Goal: Information Seeking & Learning: Learn about a topic

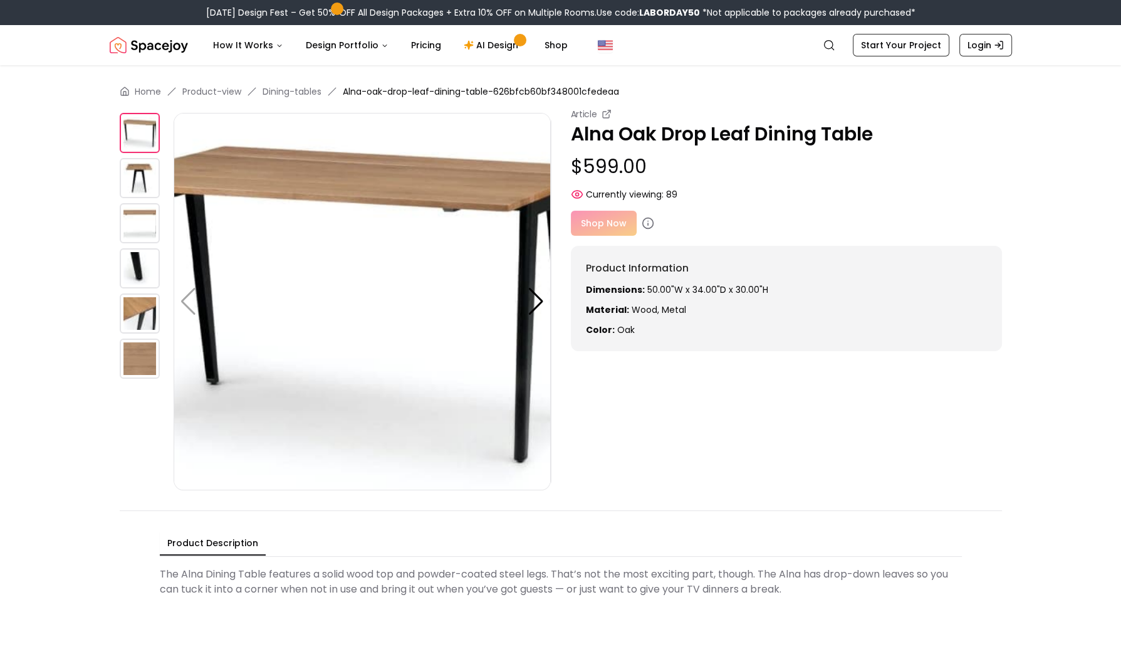
click at [141, 175] on img at bounding box center [140, 178] width 40 height 40
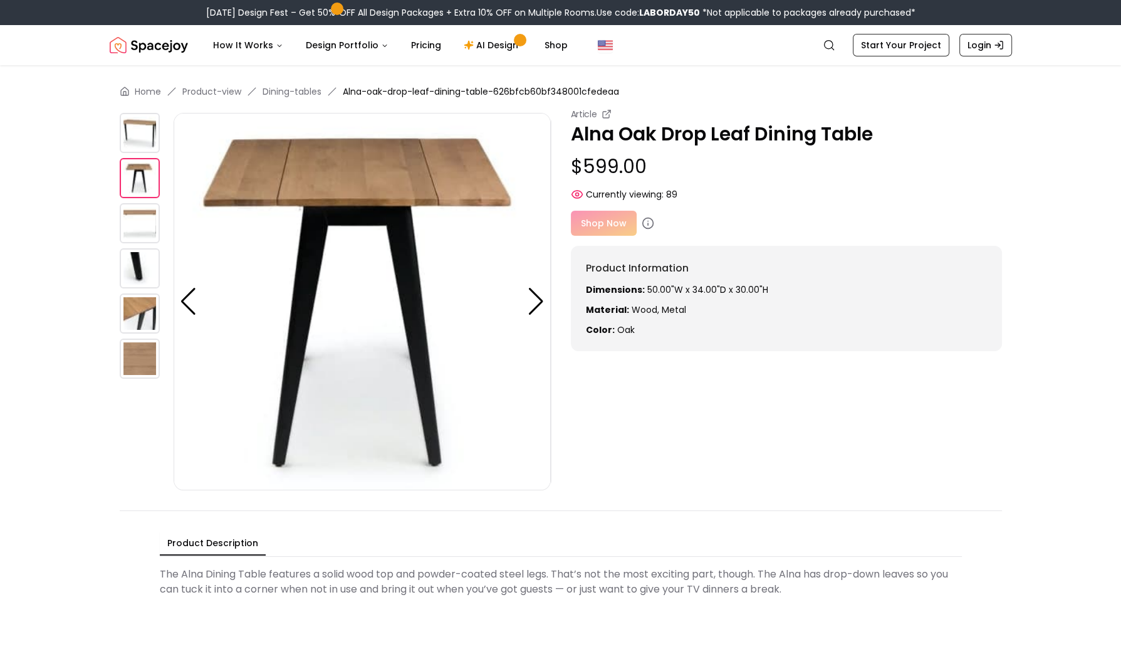
click at [142, 209] on img at bounding box center [140, 223] width 40 height 40
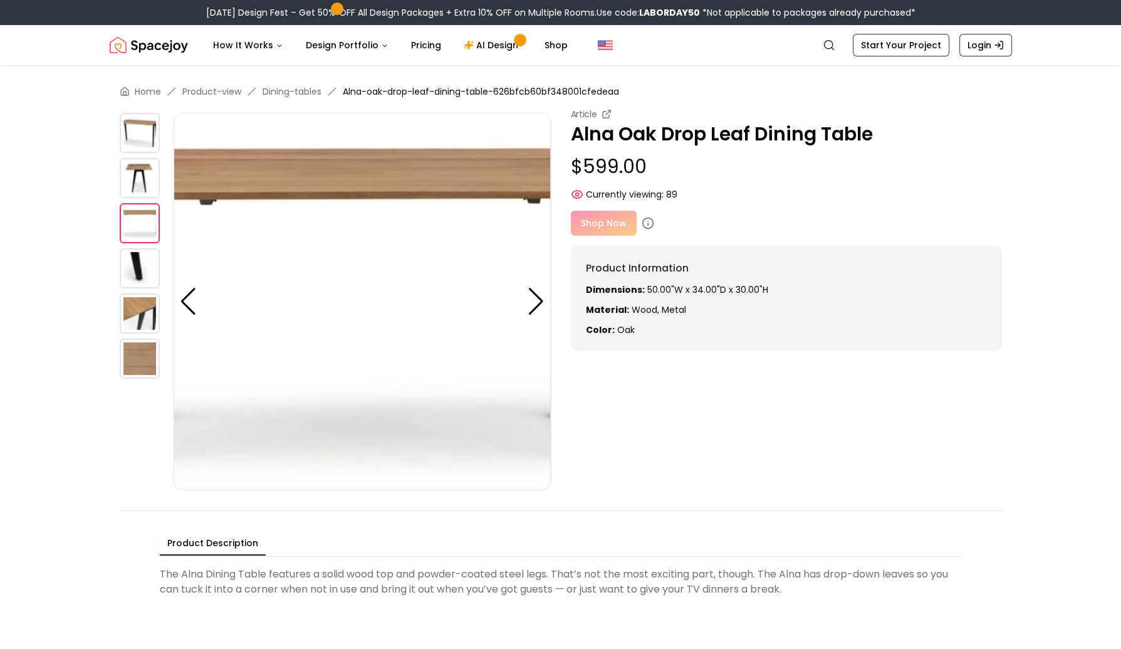
click at [144, 261] on img at bounding box center [140, 268] width 40 height 40
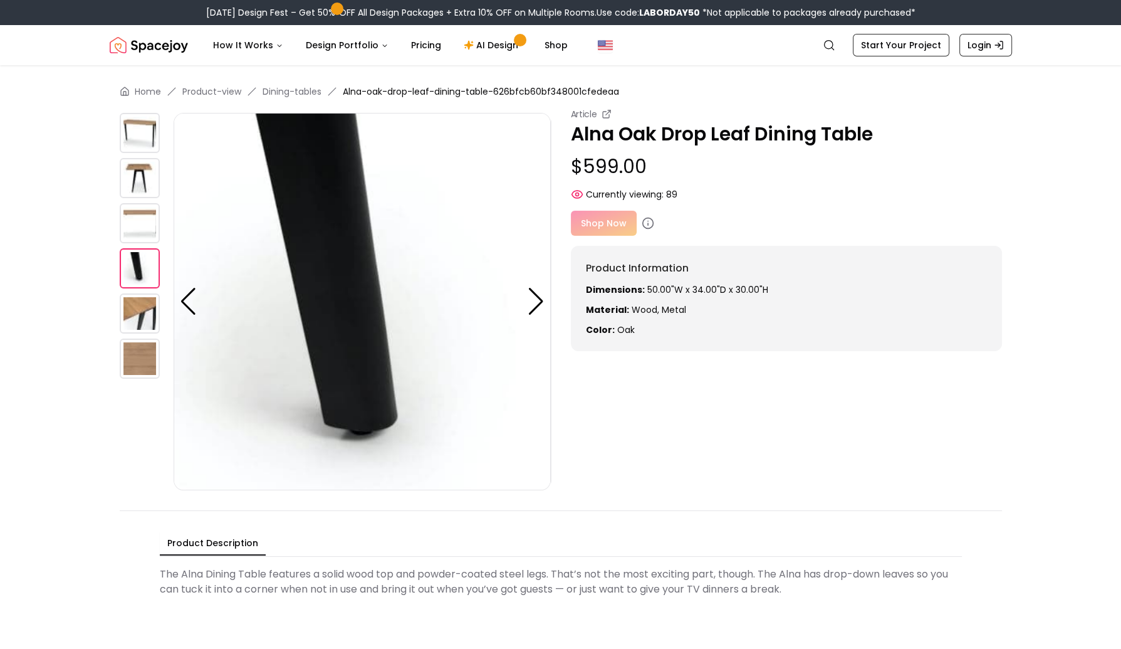
click at [145, 301] on img at bounding box center [140, 313] width 40 height 40
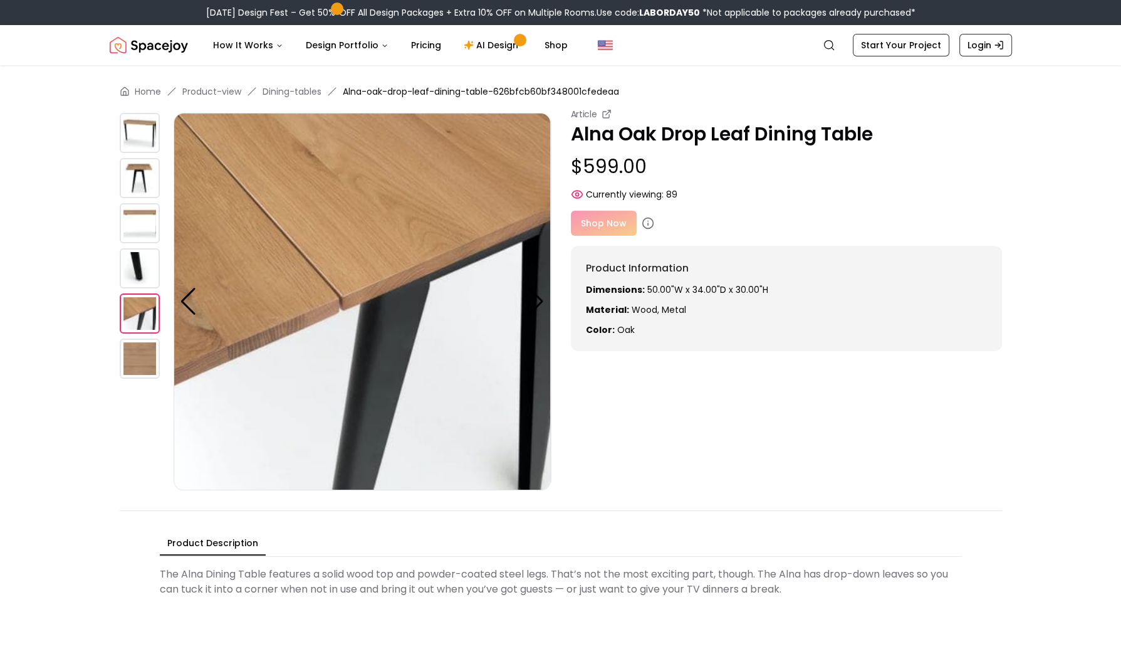
click at [147, 367] on img at bounding box center [140, 358] width 40 height 40
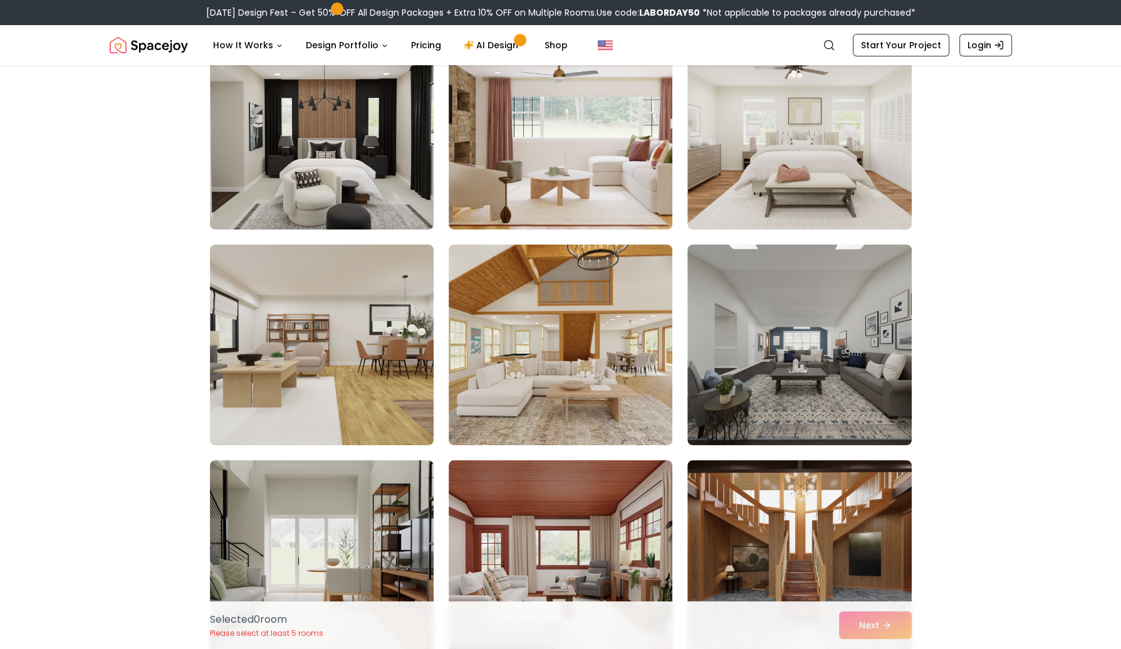
scroll to position [153, 0]
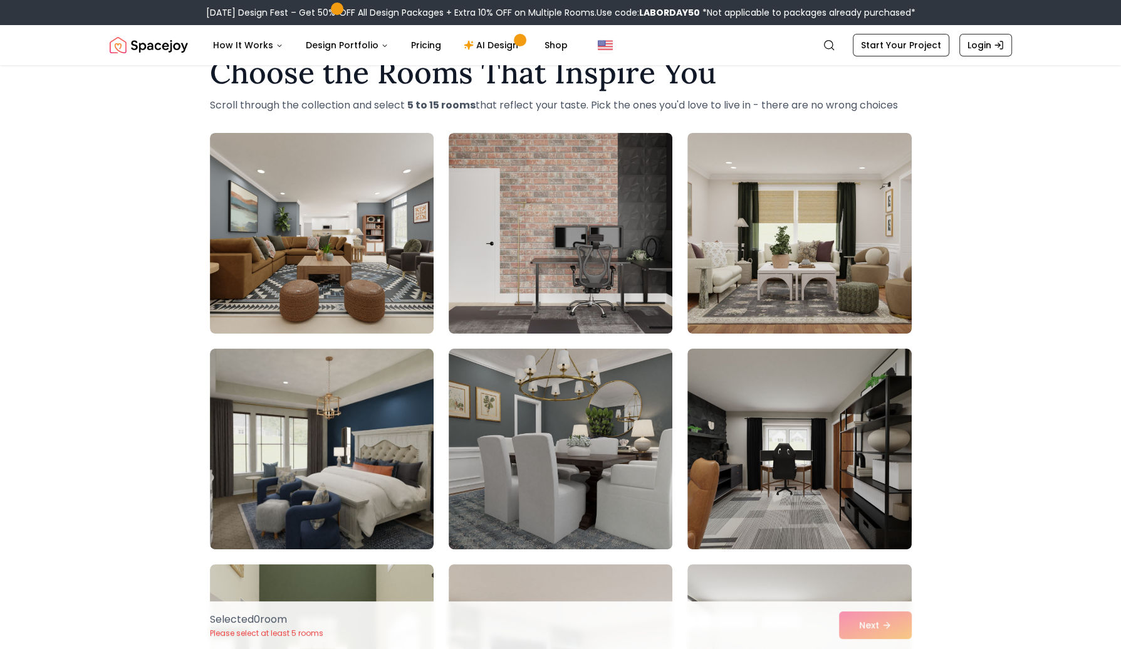
scroll to position [40, 0]
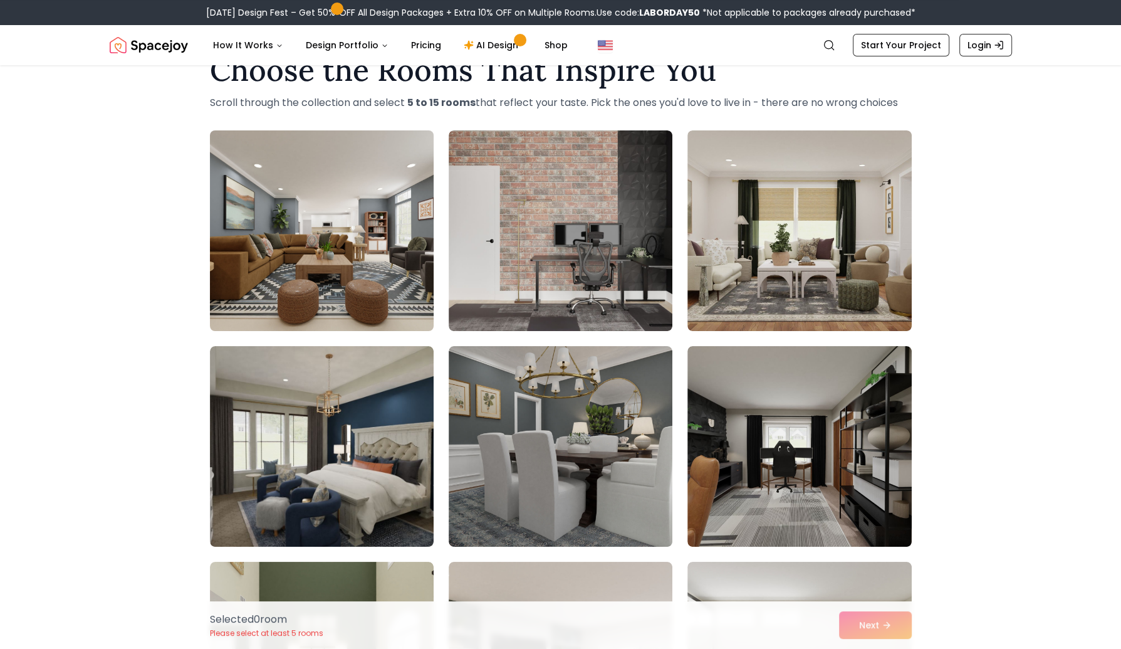
click at [248, 238] on img at bounding box center [321, 230] width 235 height 211
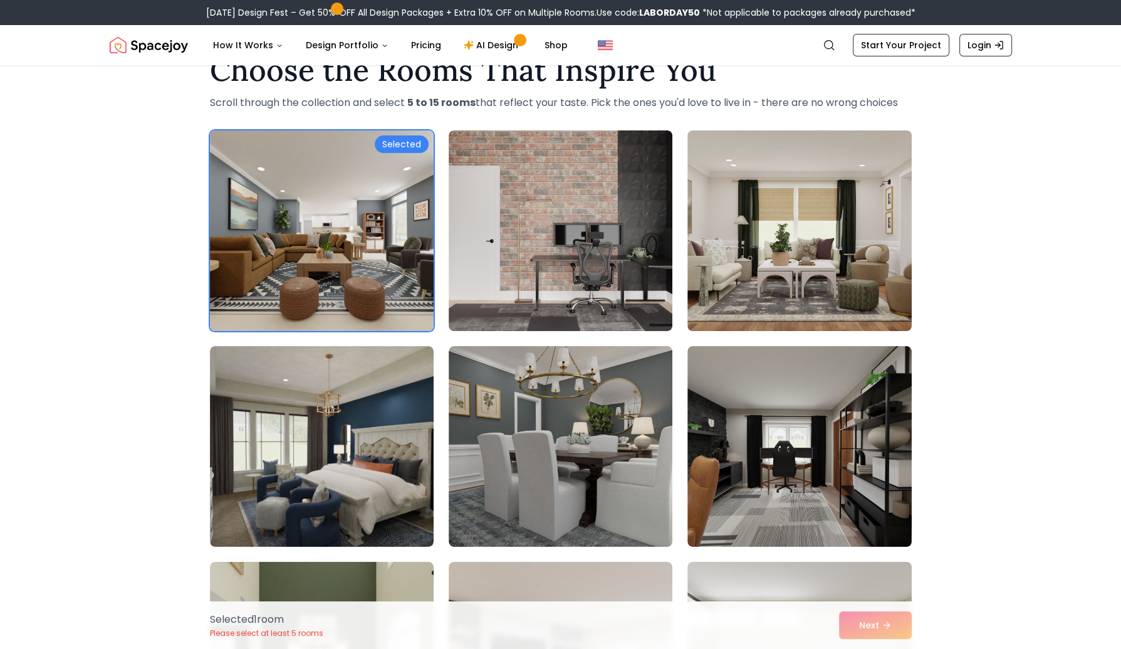
scroll to position [211, 0]
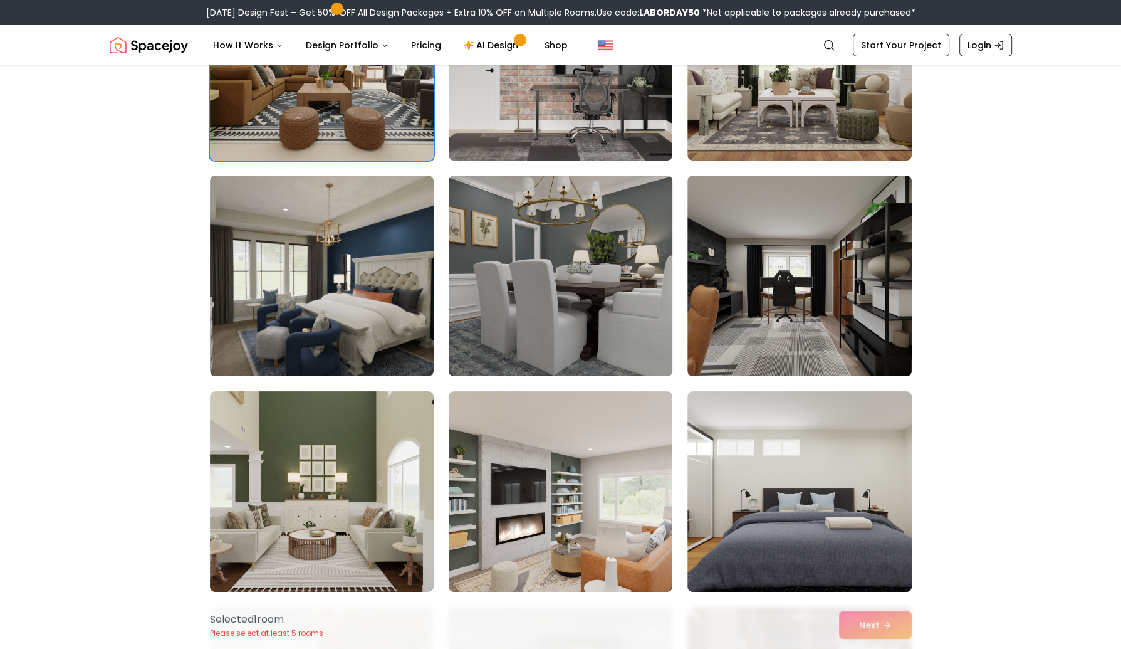
click at [486, 295] on img at bounding box center [560, 275] width 235 height 211
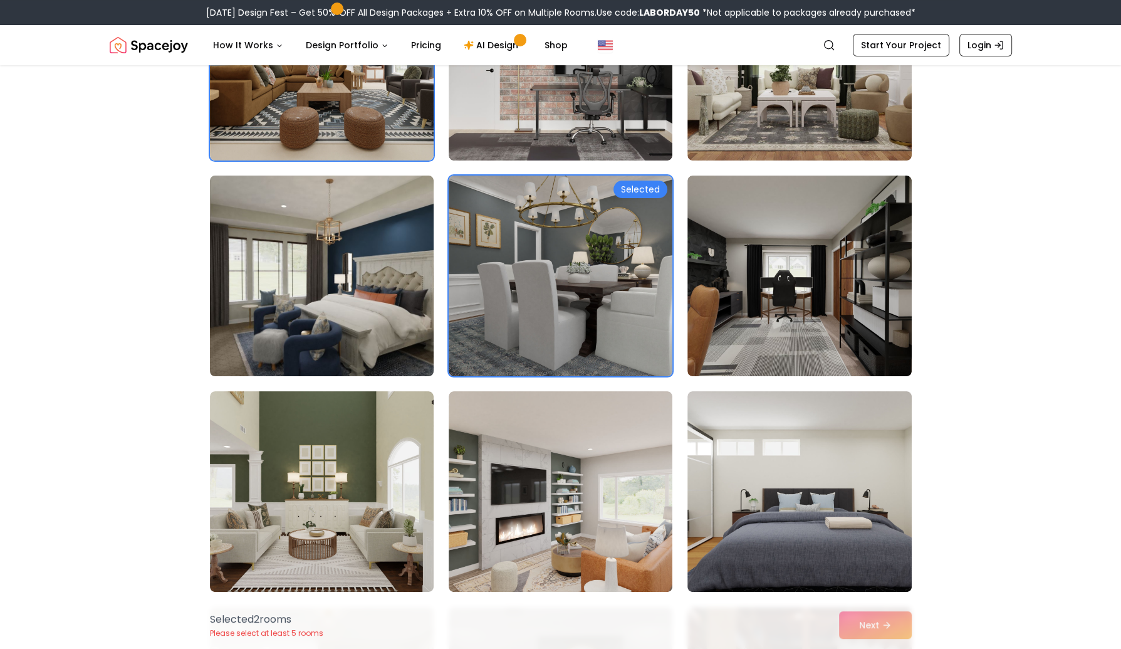
click at [295, 320] on img at bounding box center [321, 275] width 235 height 211
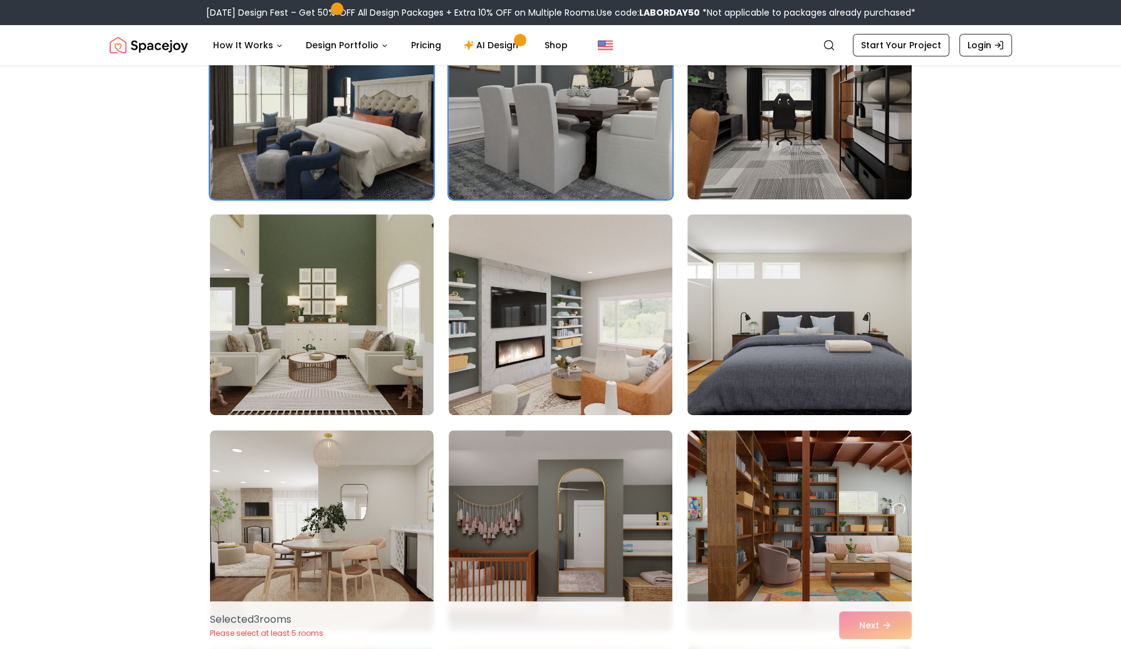
scroll to position [389, 0]
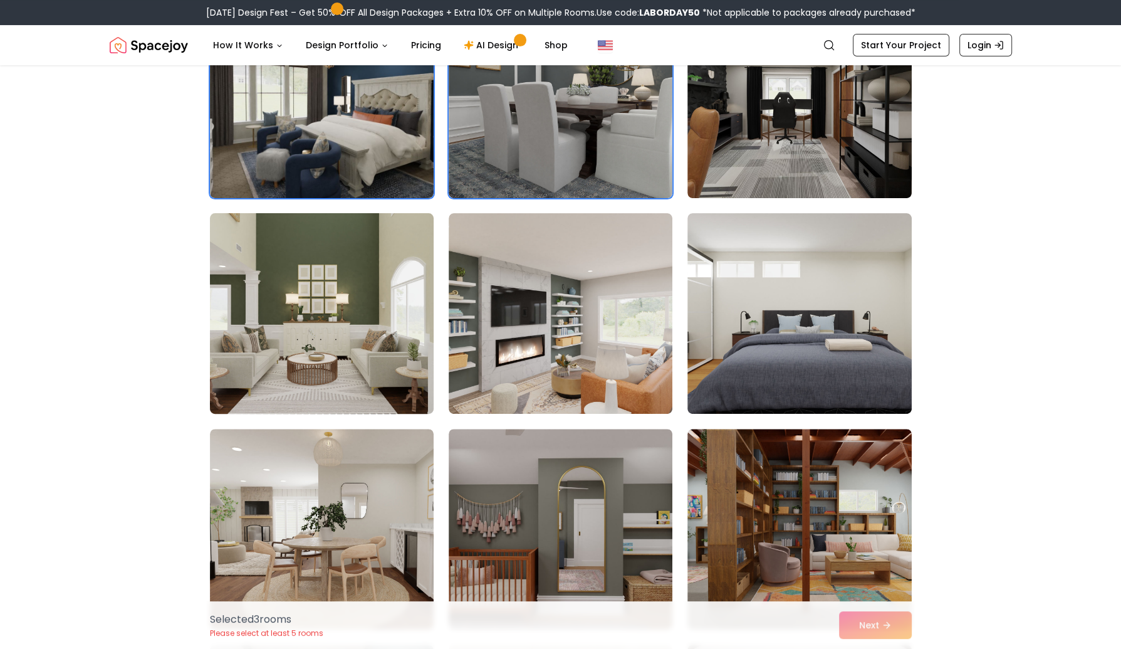
click at [321, 356] on img at bounding box center [321, 313] width 235 height 211
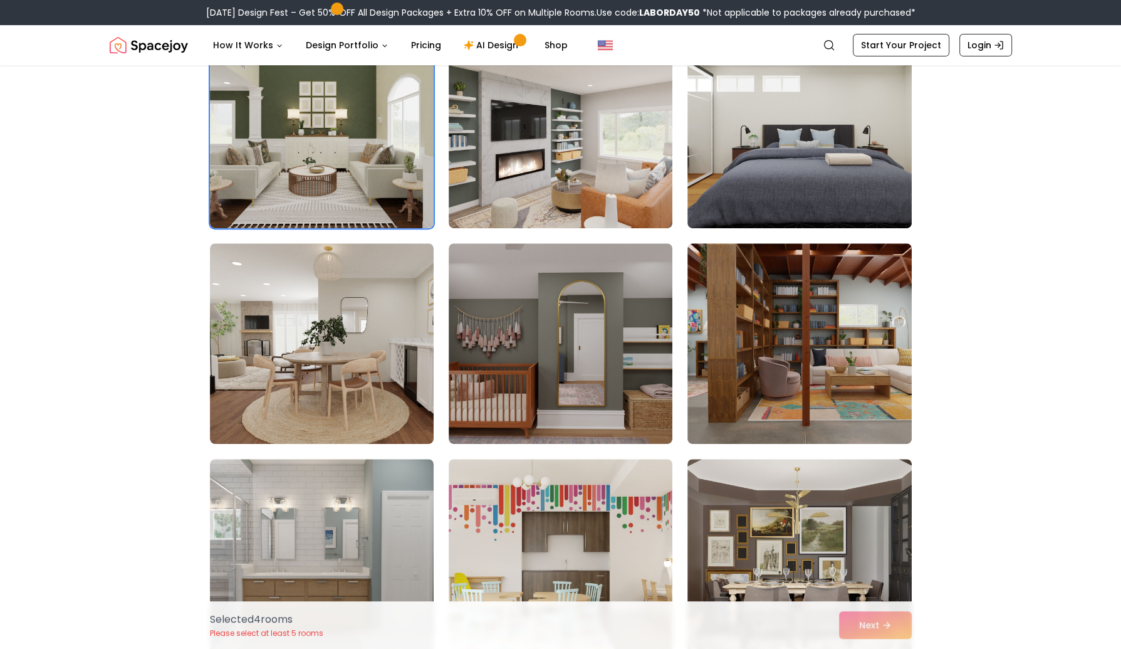
scroll to position [603, 0]
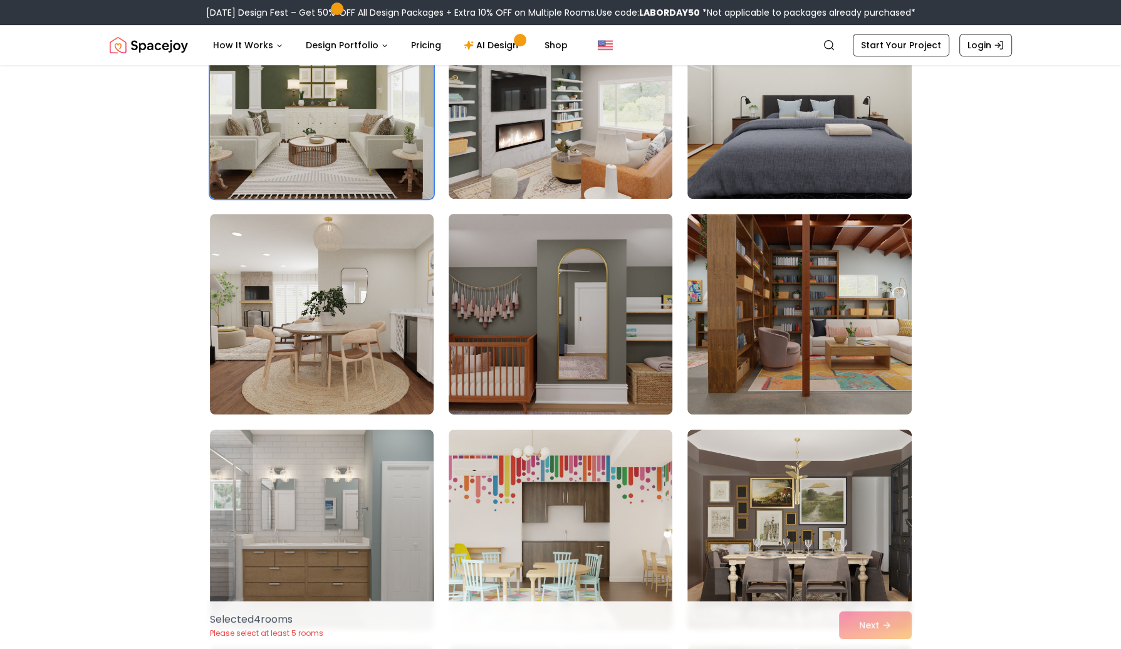
click at [474, 360] on img at bounding box center [560, 314] width 235 height 211
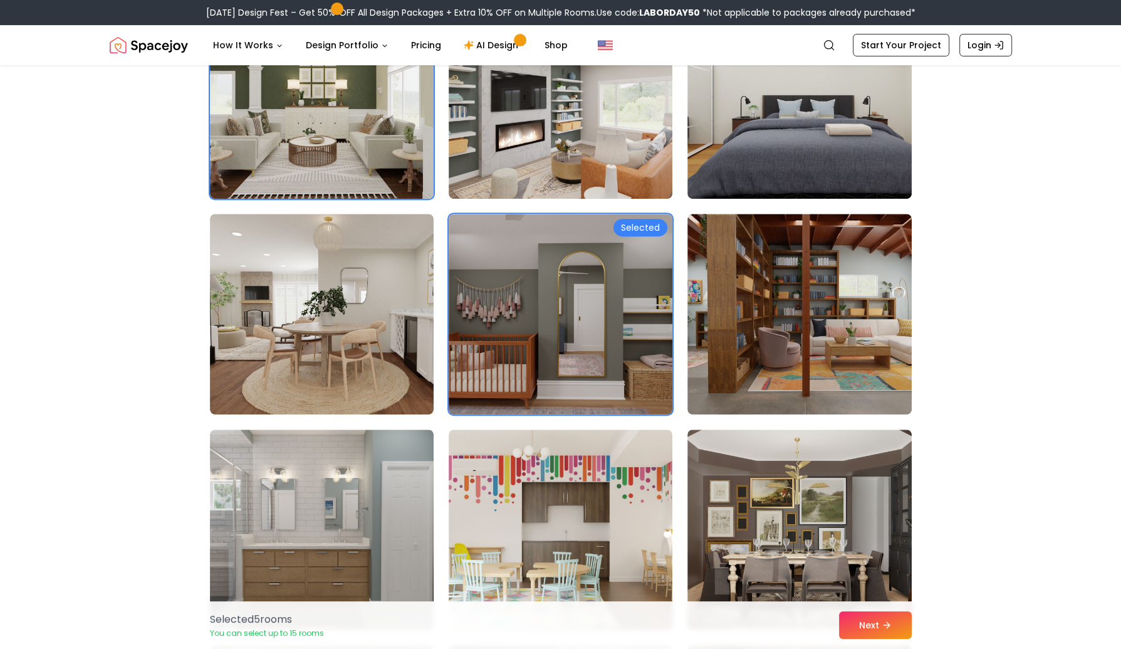
scroll to position [667, 0]
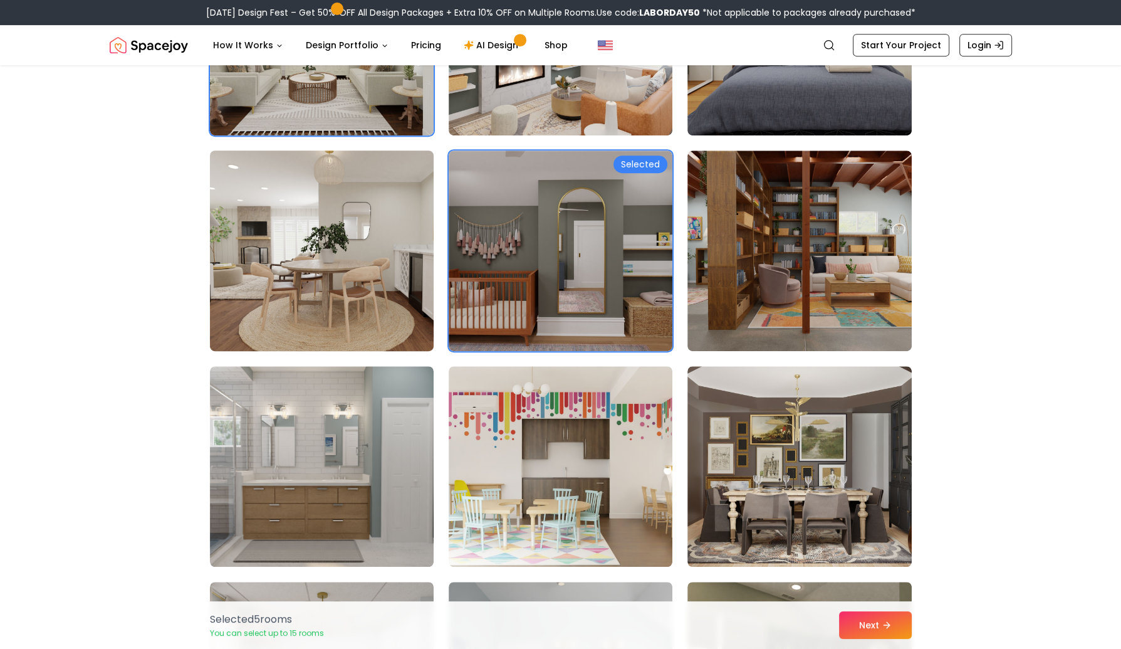
click at [305, 300] on img at bounding box center [321, 250] width 235 height 211
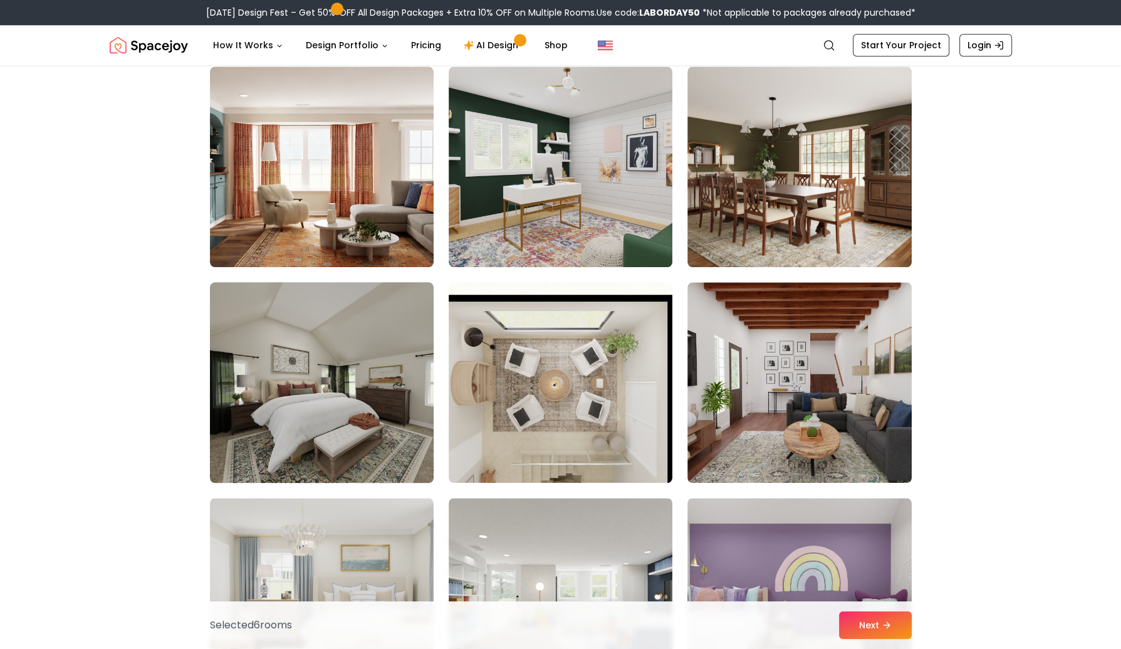
scroll to position [1614, 0]
click at [268, 419] on img at bounding box center [321, 381] width 235 height 211
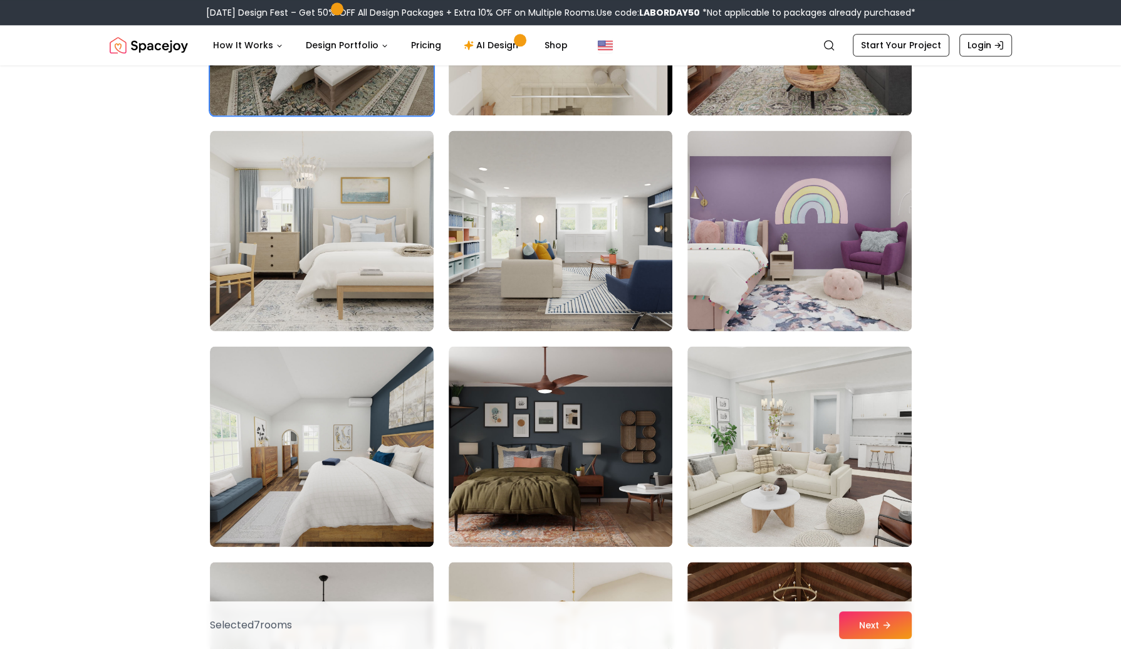
scroll to position [2058, 0]
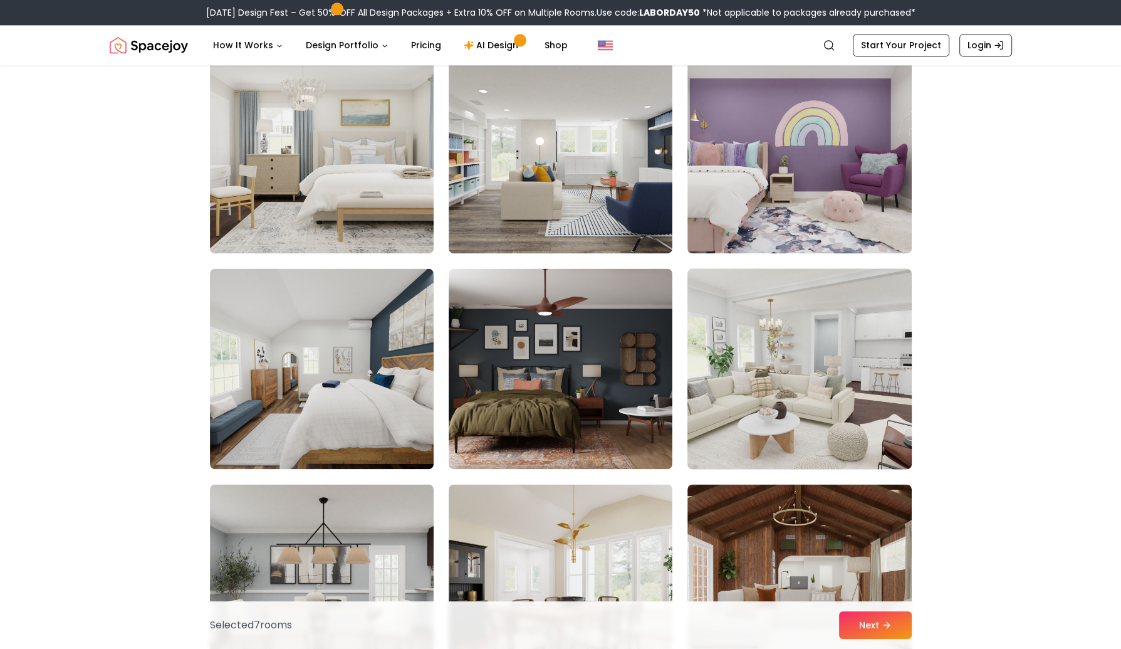
click at [802, 375] on img at bounding box center [799, 368] width 235 height 211
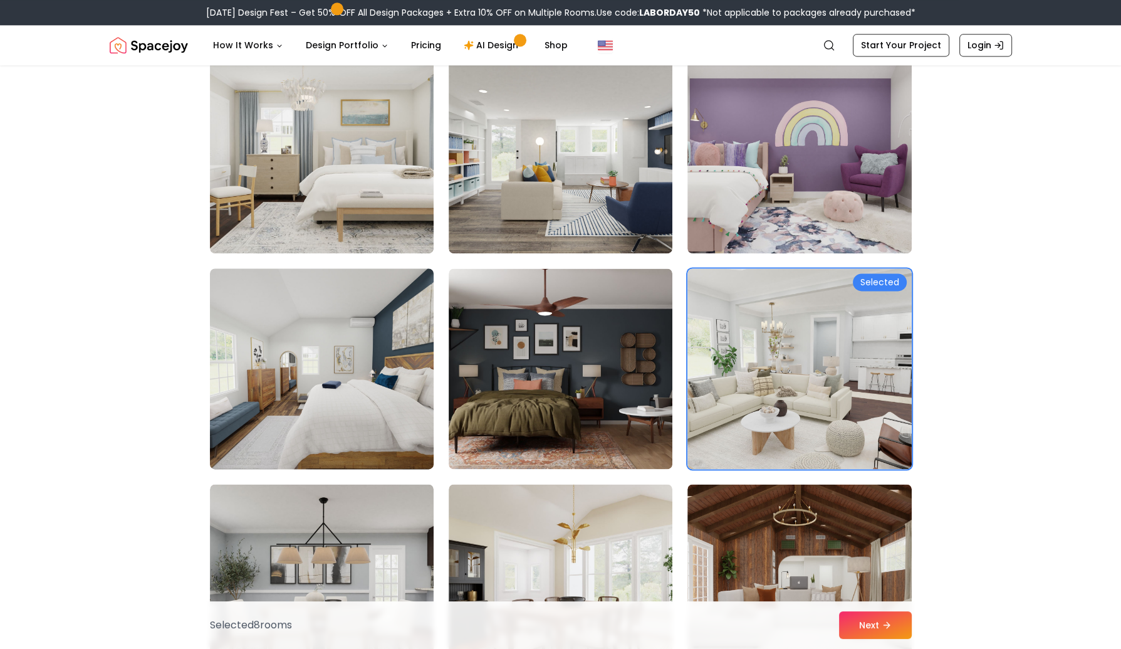
click at [344, 425] on img at bounding box center [321, 368] width 235 height 211
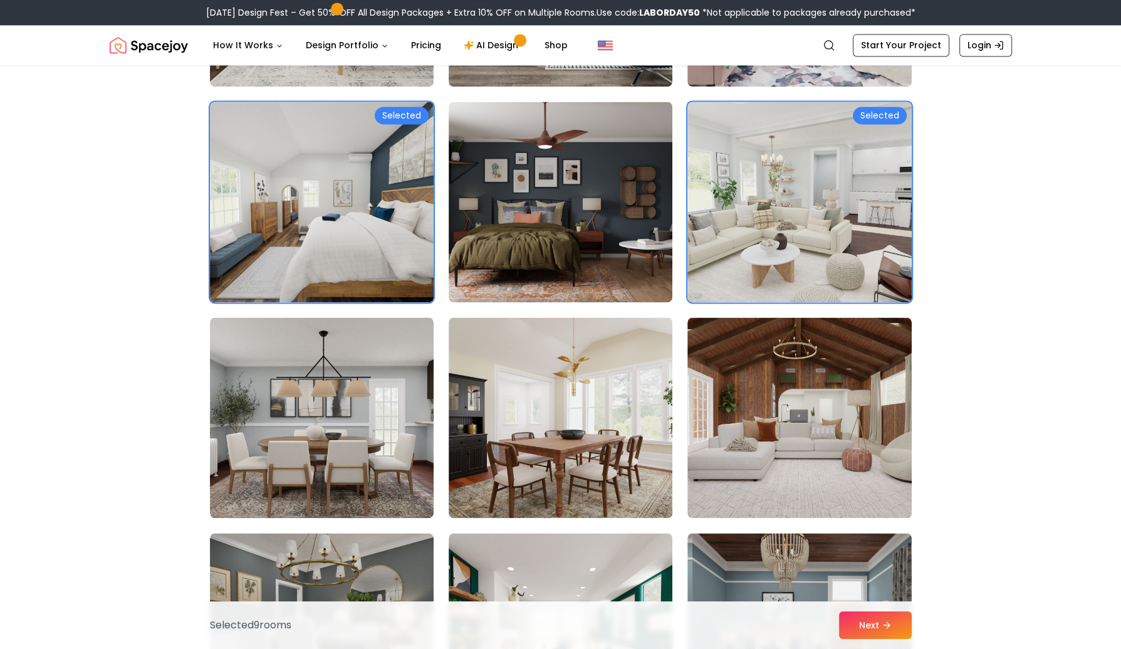
scroll to position [2225, 0]
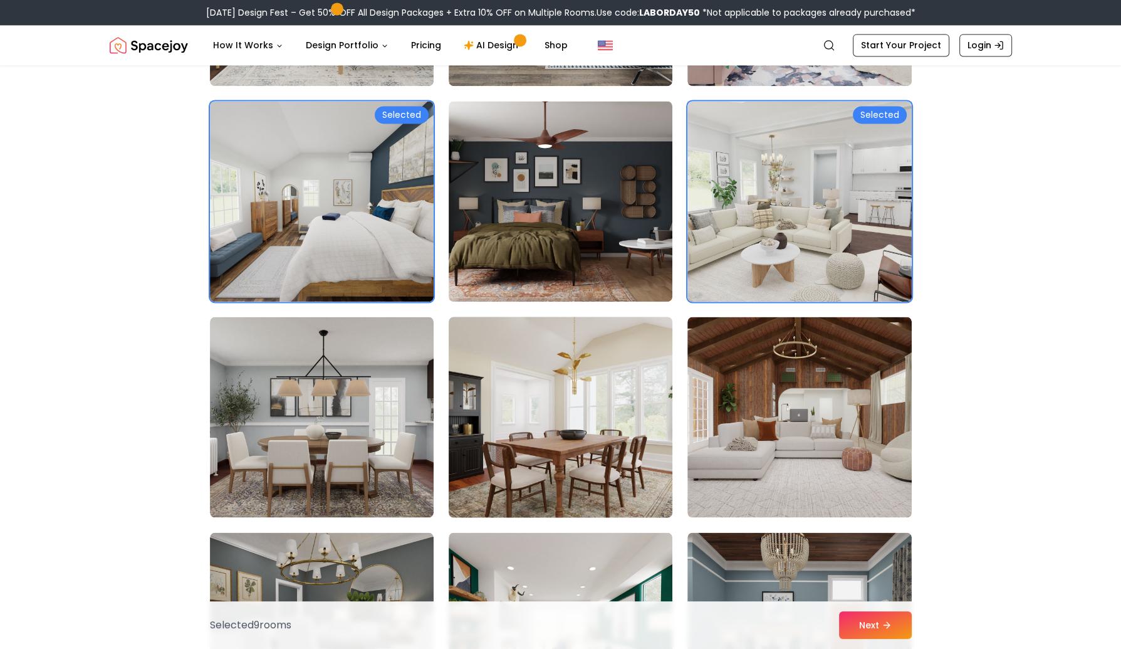
click at [577, 413] on img at bounding box center [560, 416] width 235 height 211
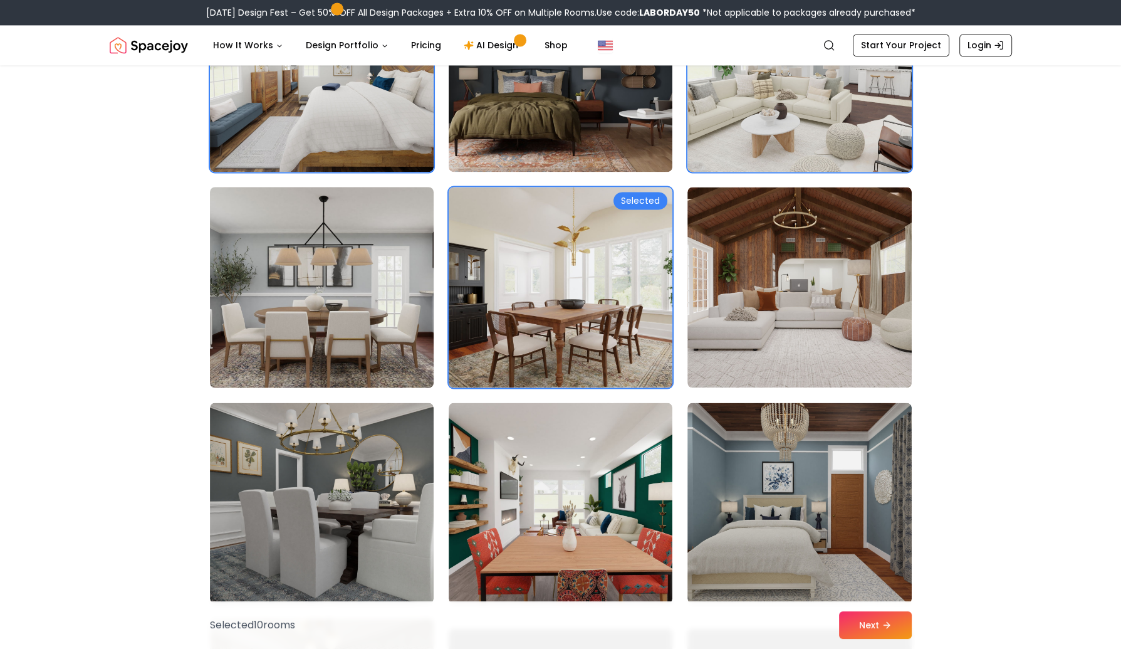
scroll to position [2356, 0]
click at [358, 298] on img at bounding box center [321, 286] width 235 height 211
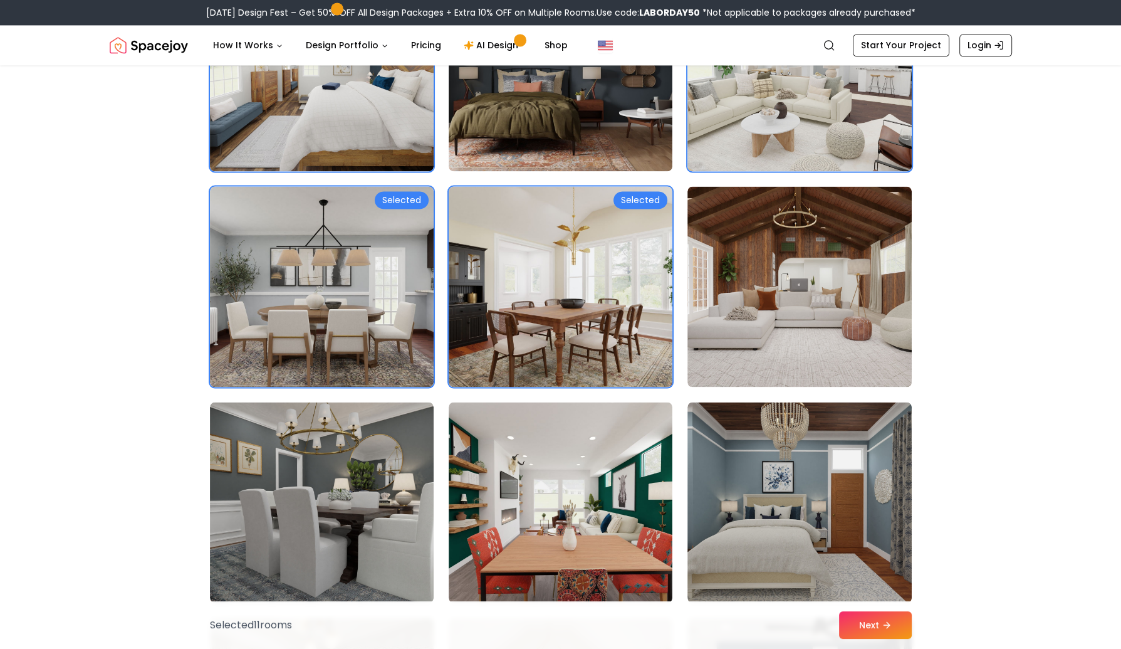
scroll to position [2483, 0]
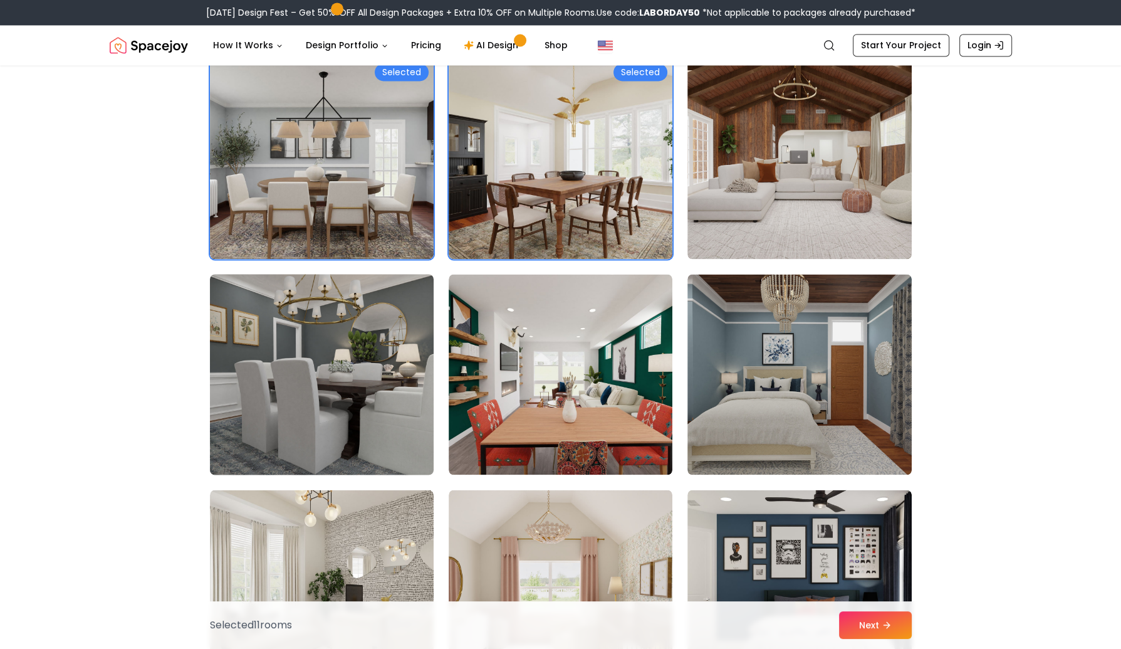
click at [314, 390] on img at bounding box center [321, 374] width 235 height 211
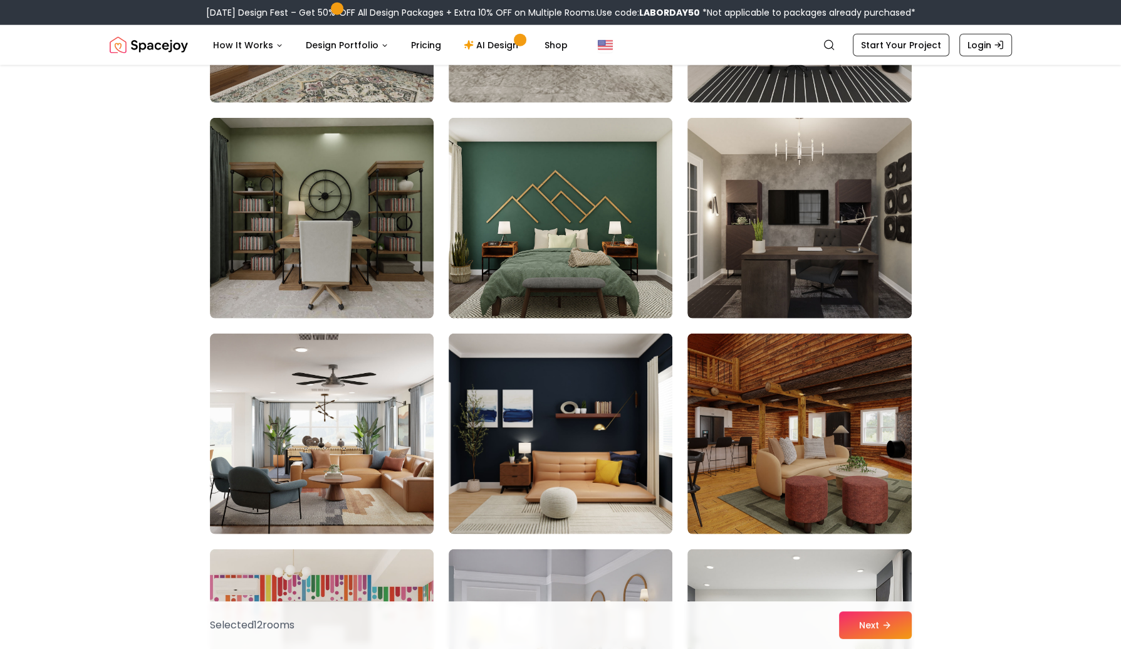
scroll to position [3717, 0]
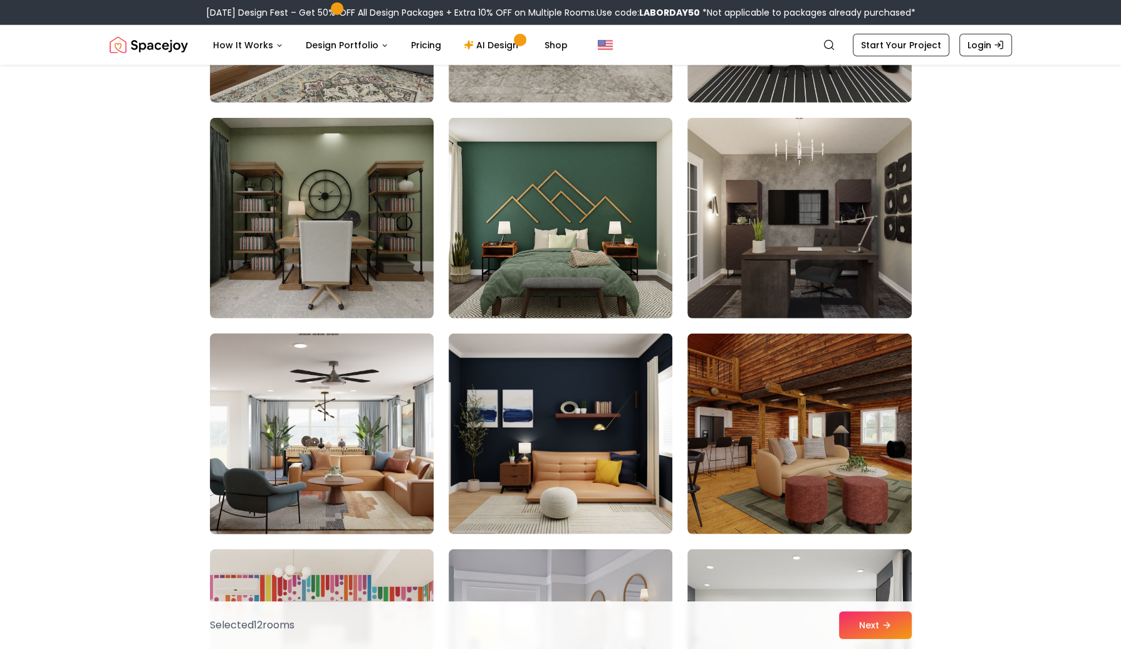
click at [310, 418] on img at bounding box center [321, 433] width 235 height 211
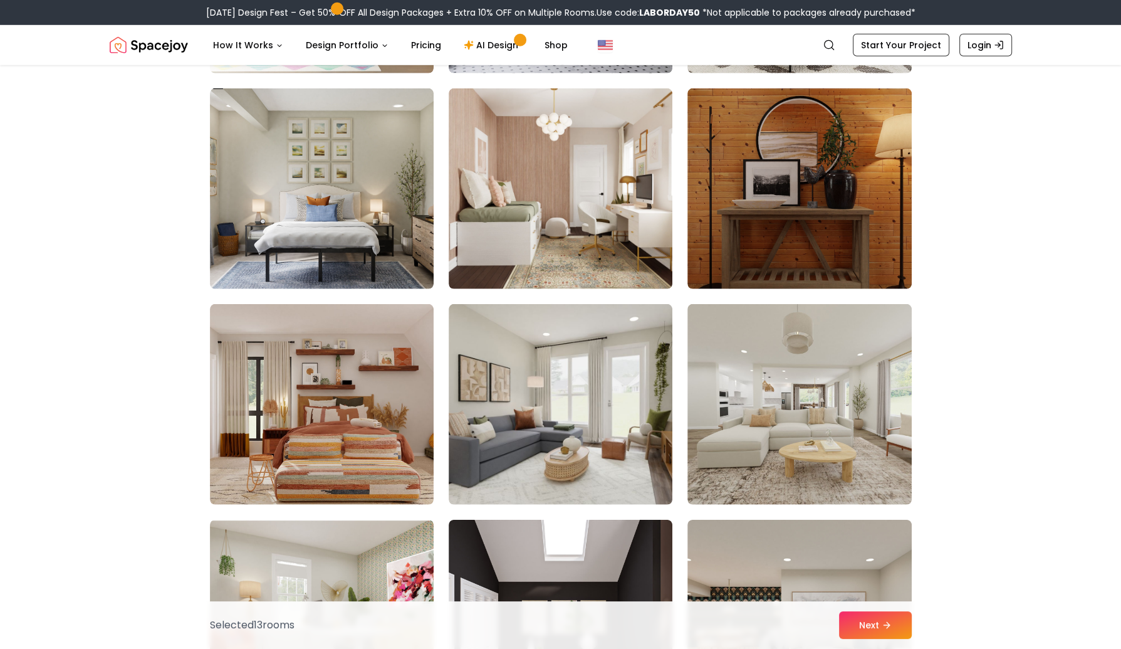
scroll to position [4585, 0]
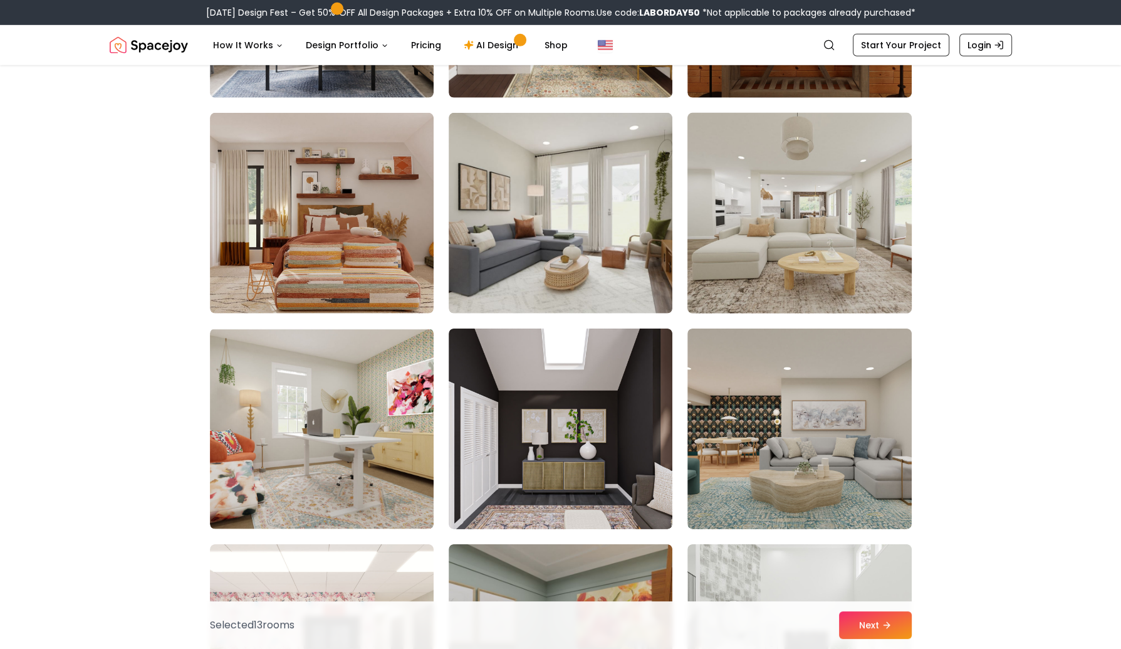
click at [783, 209] on img at bounding box center [799, 213] width 235 height 211
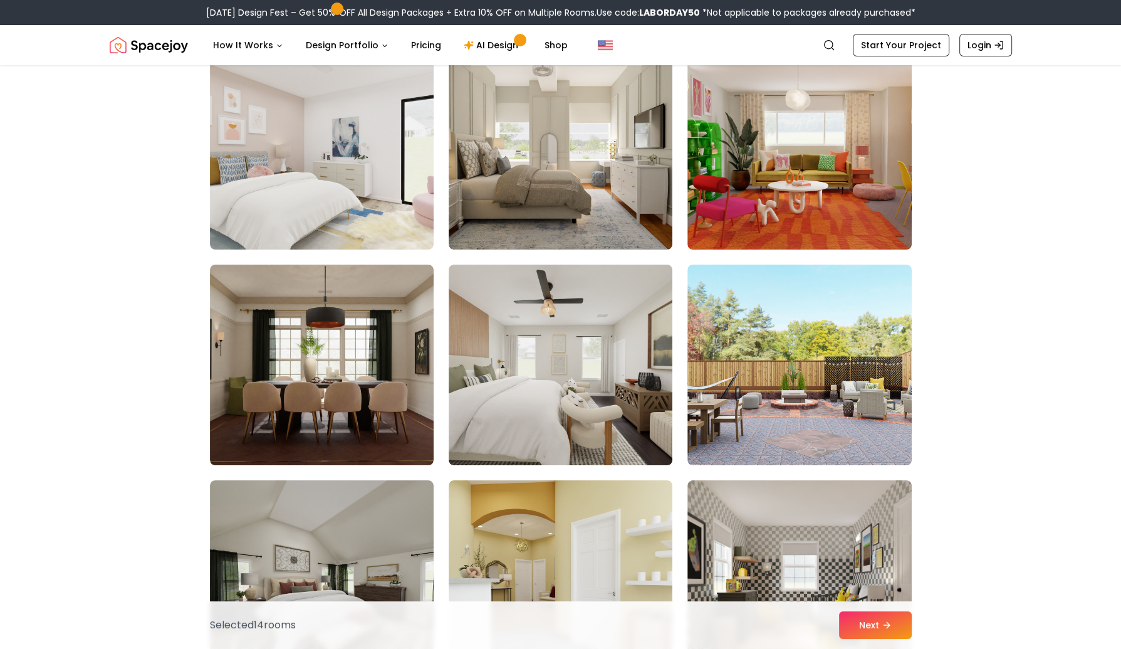
scroll to position [5727, 0]
click at [865, 617] on button "Next" at bounding box center [875, 625] width 73 height 28
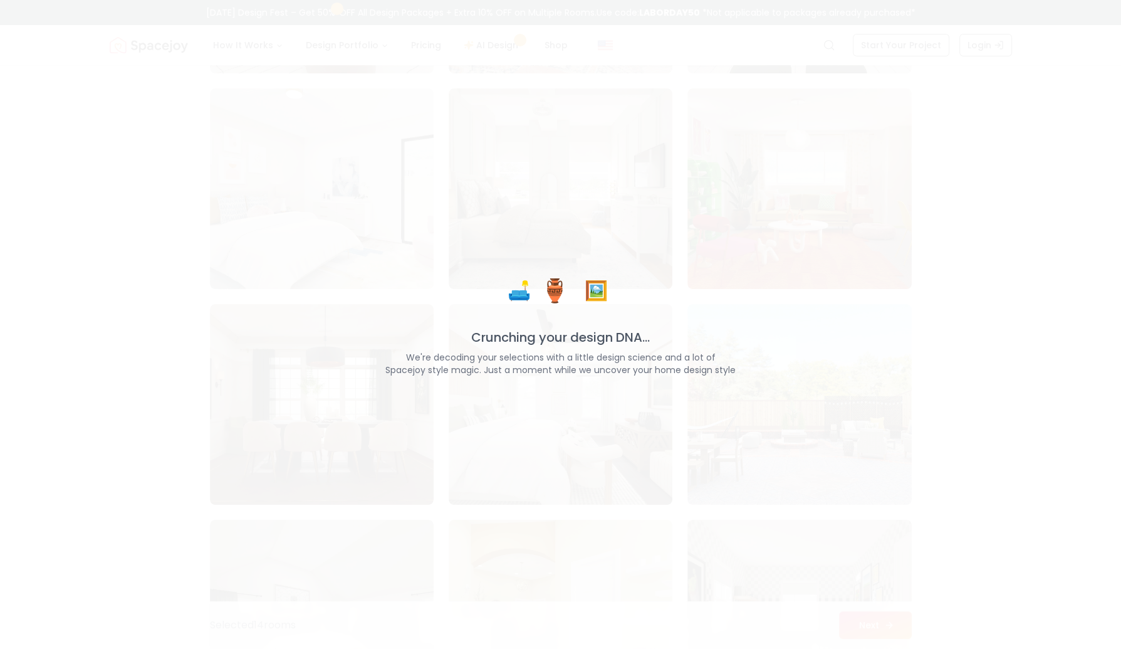
scroll to position [5767, 0]
